Goal: Information Seeking & Learning: Learn about a topic

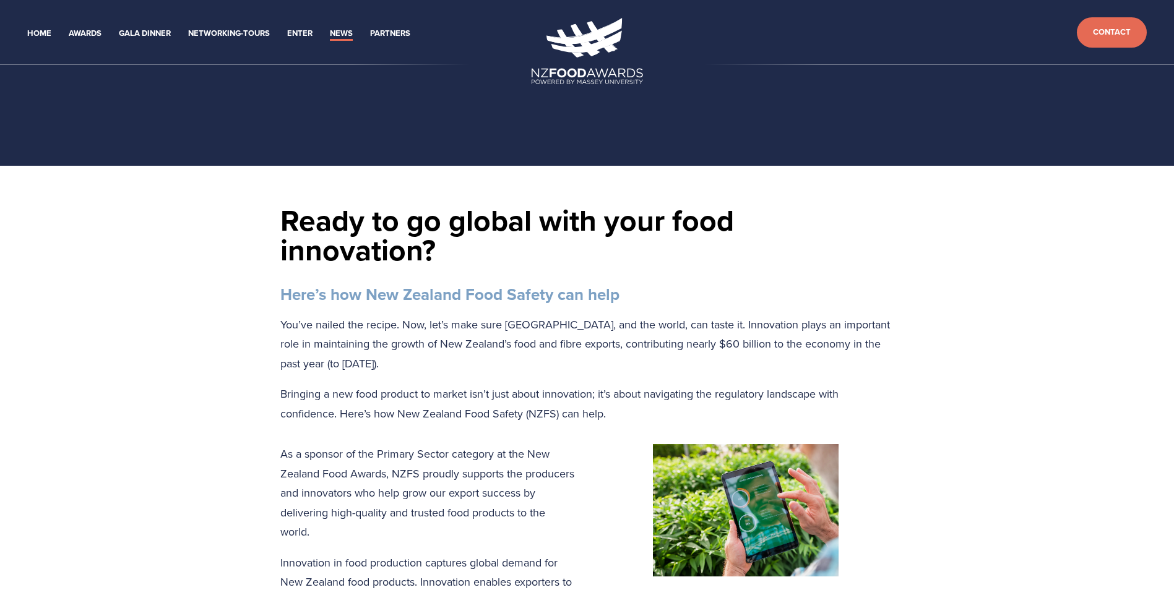
click at [682, 255] on h1 "Ready to go global with your food innovation?" at bounding box center [587, 234] width 614 height 59
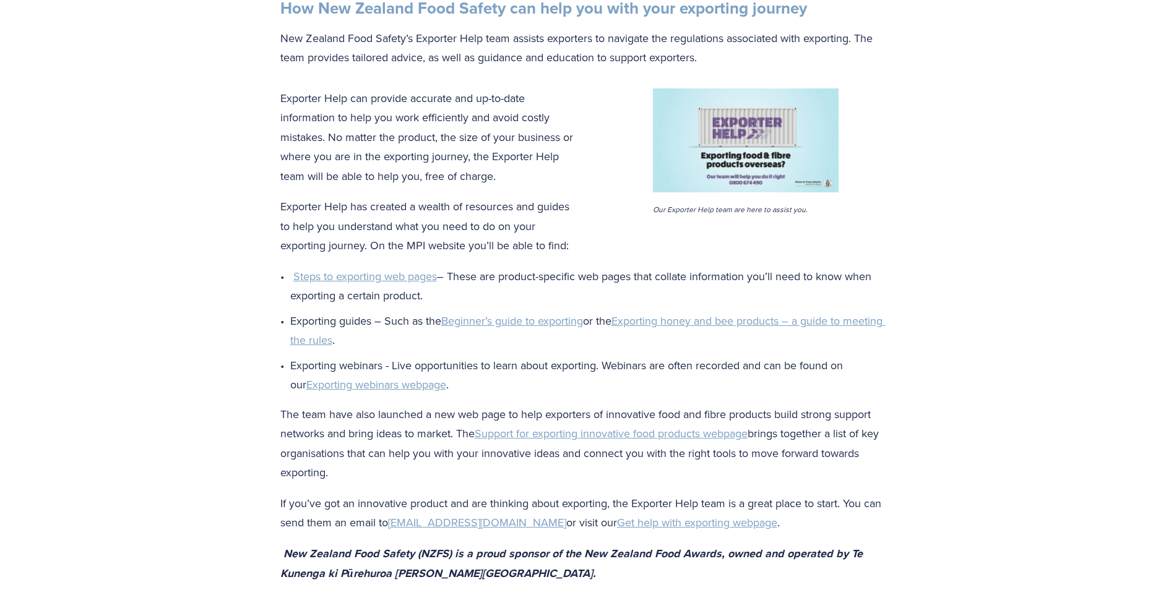
scroll to position [1670, 0]
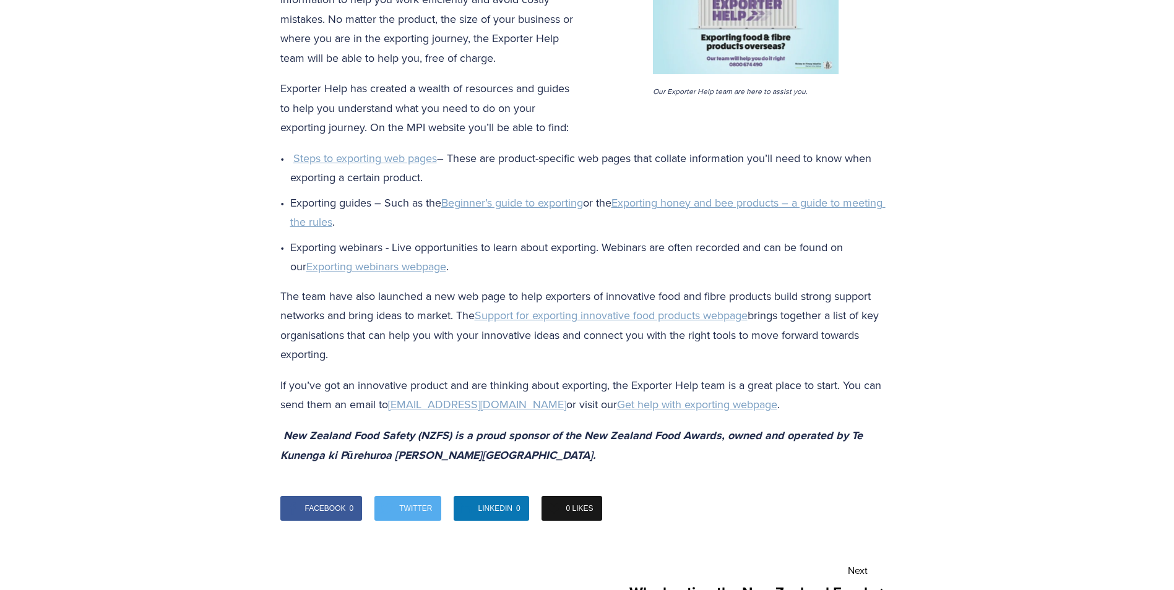
drag, startPoint x: 986, startPoint y: 286, endPoint x: 976, endPoint y: 202, distance: 84.7
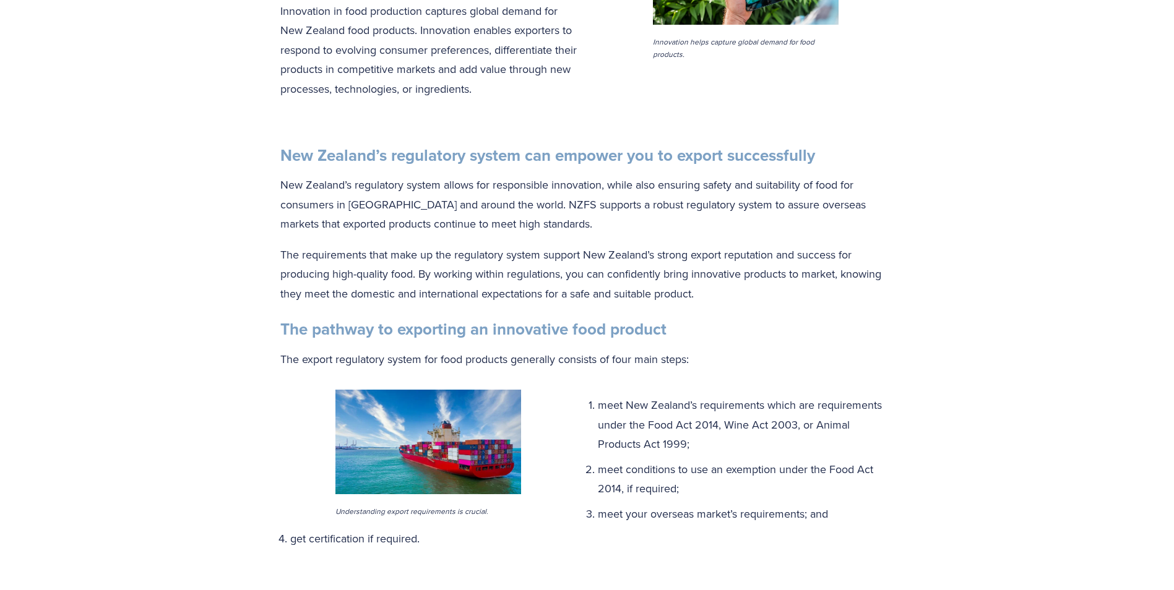
scroll to position [0, 0]
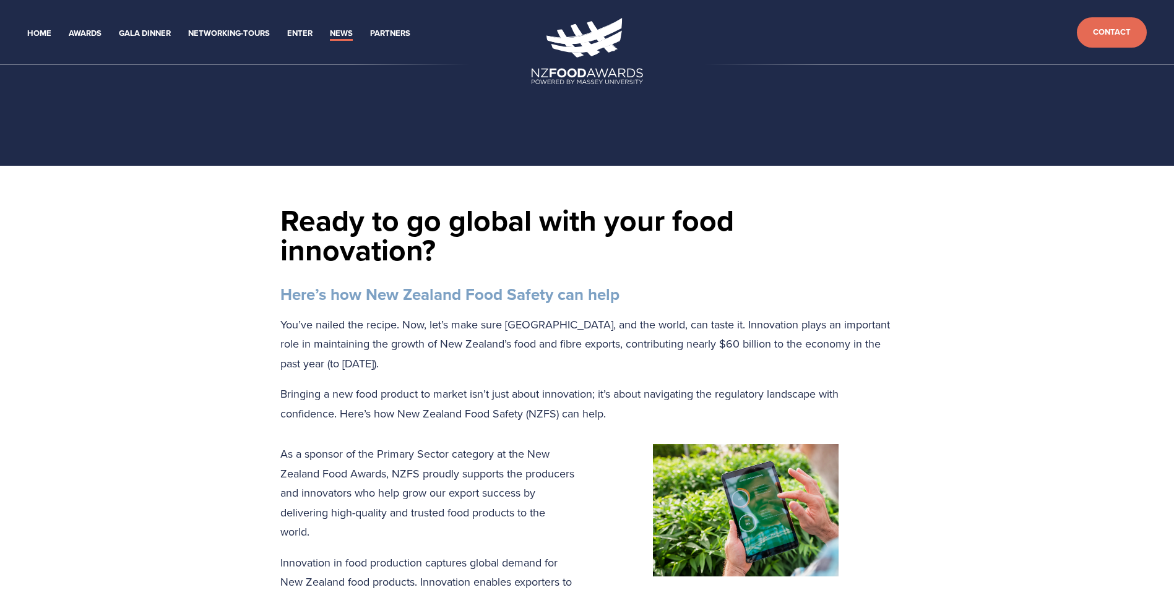
drag, startPoint x: 960, startPoint y: 470, endPoint x: 943, endPoint y: 249, distance: 220.9
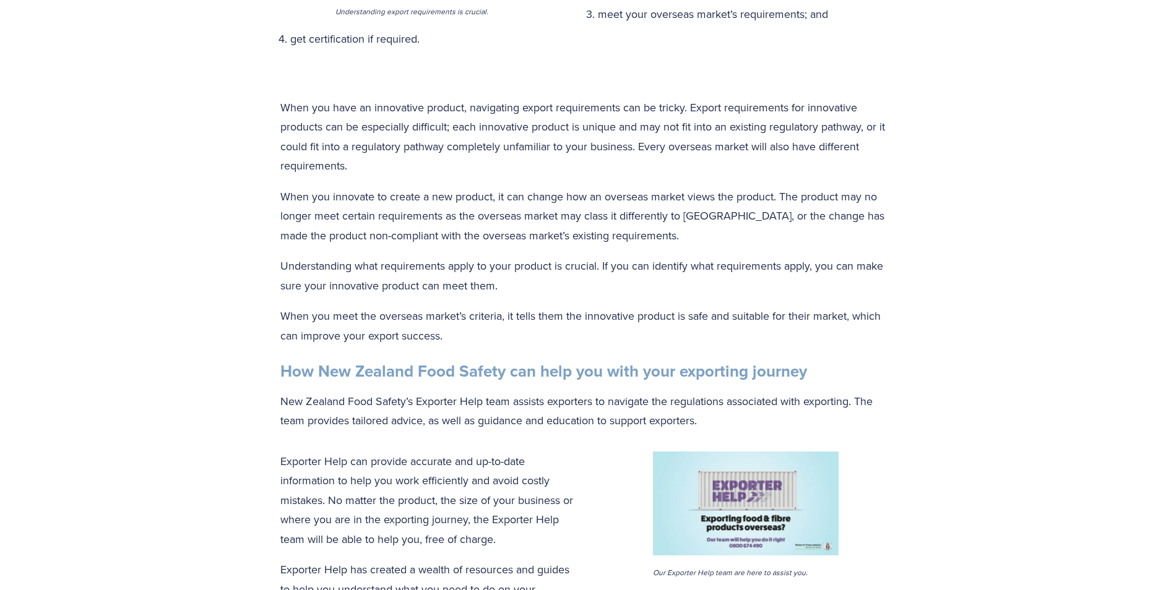
drag, startPoint x: 571, startPoint y: 285, endPoint x: 530, endPoint y: 377, distance: 100.5
click at [568, 291] on p "Understanding what requirements apply to your product is crucial. If you can id…" at bounding box center [587, 275] width 614 height 39
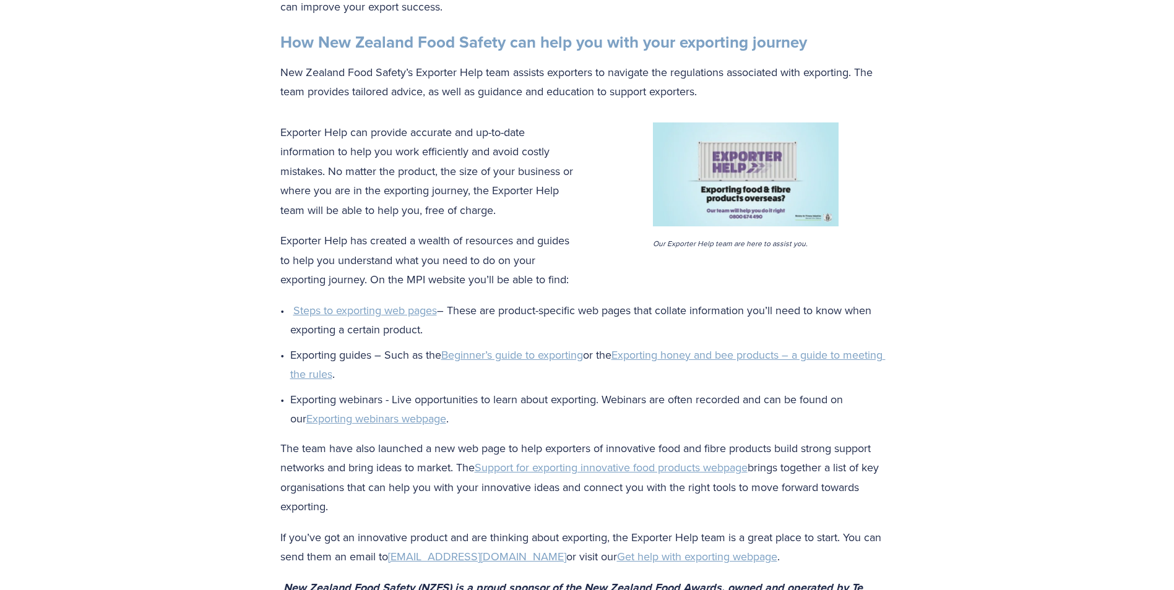
scroll to position [1485, 0]
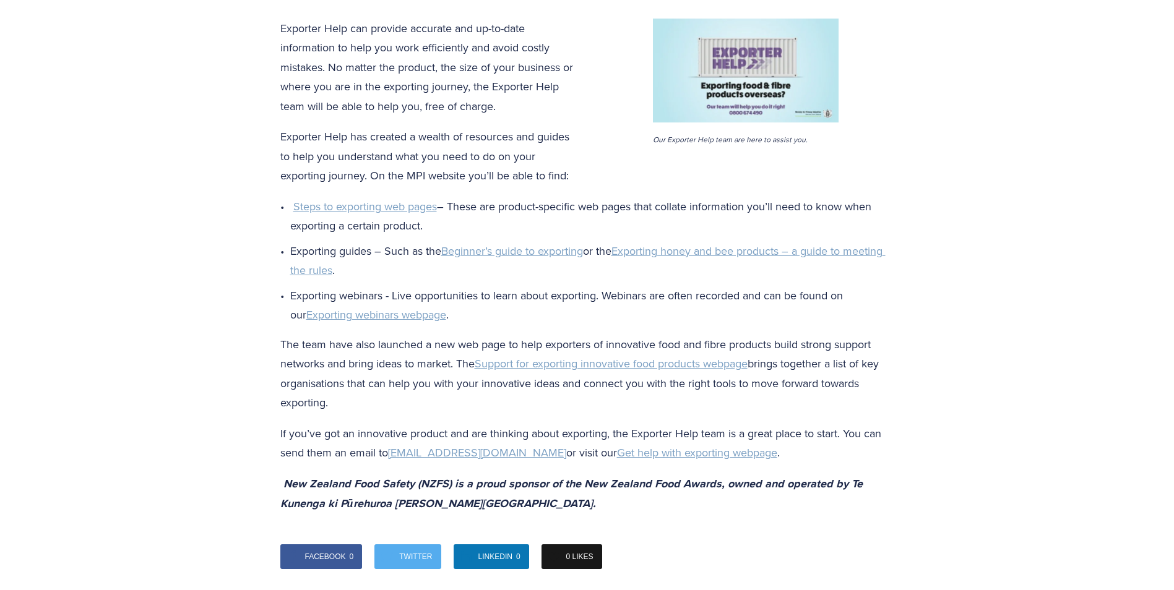
click at [858, 333] on div "Exporter Help can provide accurate and up-to-date information to help you work …" at bounding box center [587, 267] width 614 height 496
drag, startPoint x: 925, startPoint y: 373, endPoint x: 939, endPoint y: 423, distance: 52.1
drag, startPoint x: 930, startPoint y: 452, endPoint x: 939, endPoint y: 472, distance: 22.2
